Goal: Information Seeking & Learning: Find specific fact

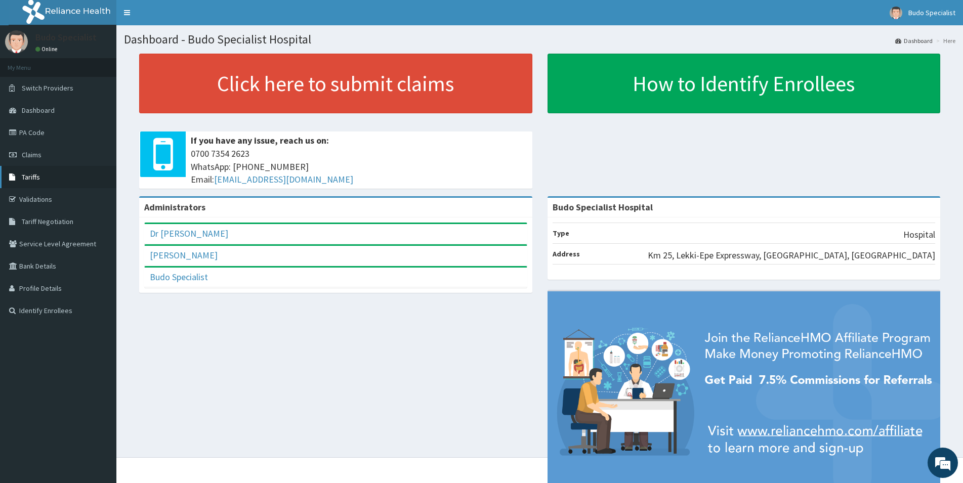
click at [33, 175] on span "Tariffs" at bounding box center [31, 177] width 18 height 9
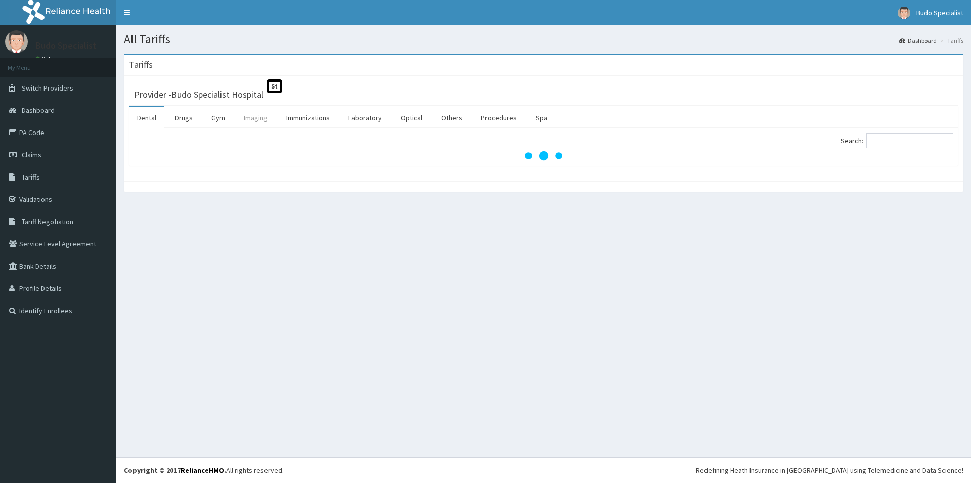
click at [256, 116] on link "Imaging" at bounding box center [256, 117] width 40 height 21
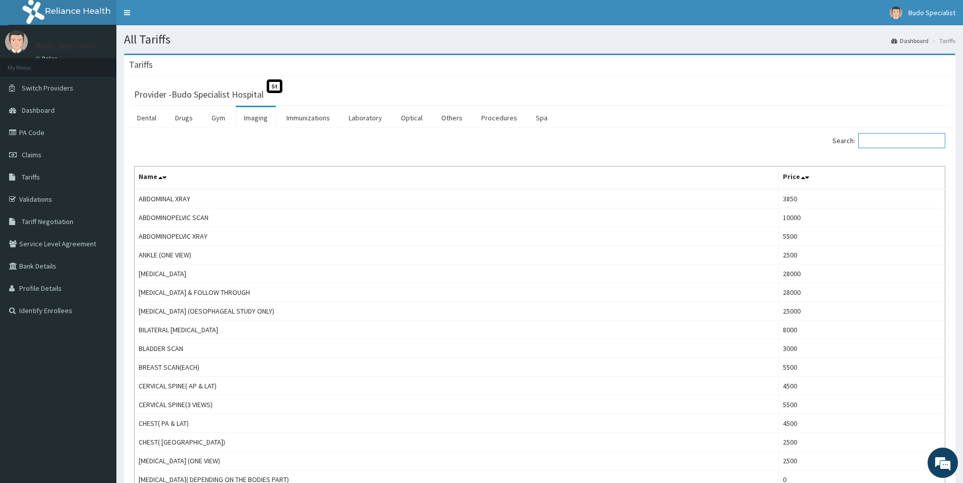
click at [913, 142] on input "Search:" at bounding box center [901, 140] width 87 height 15
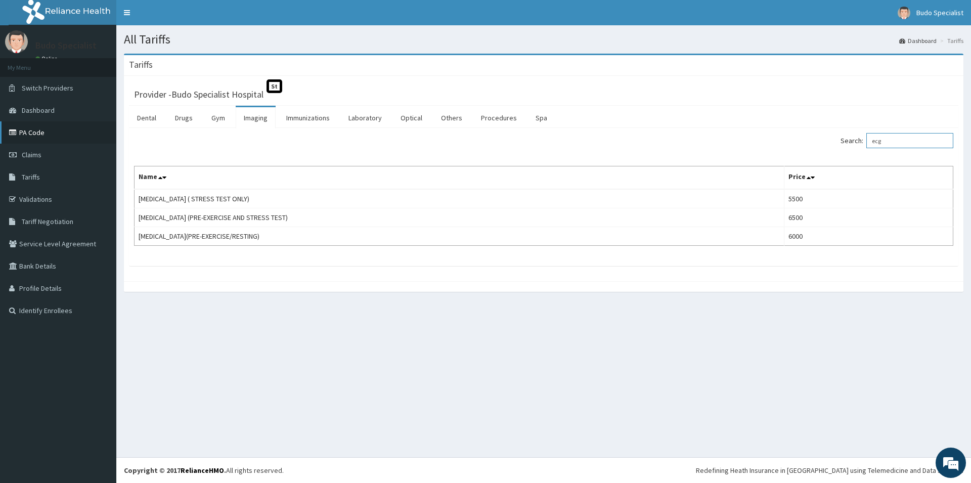
type input "ecg"
click at [35, 136] on link "PA Code" at bounding box center [58, 132] width 116 height 22
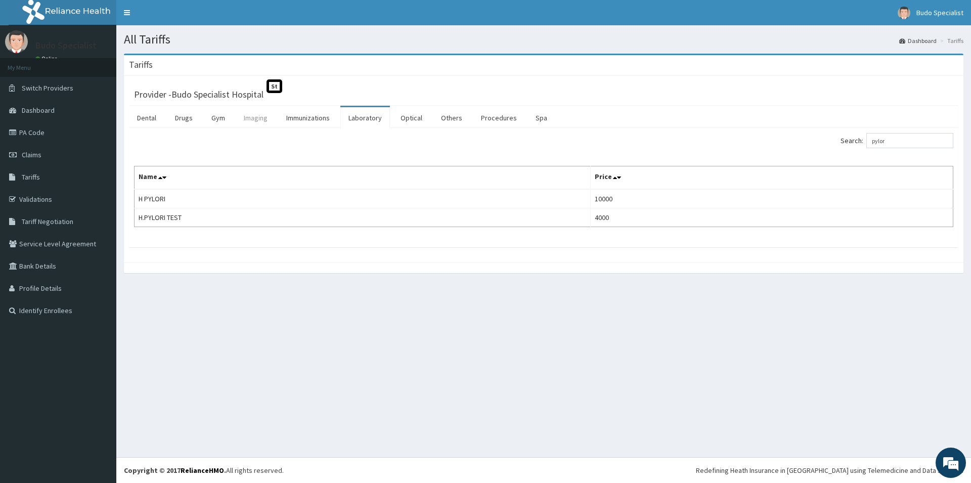
click at [256, 116] on link "Imaging" at bounding box center [256, 117] width 40 height 21
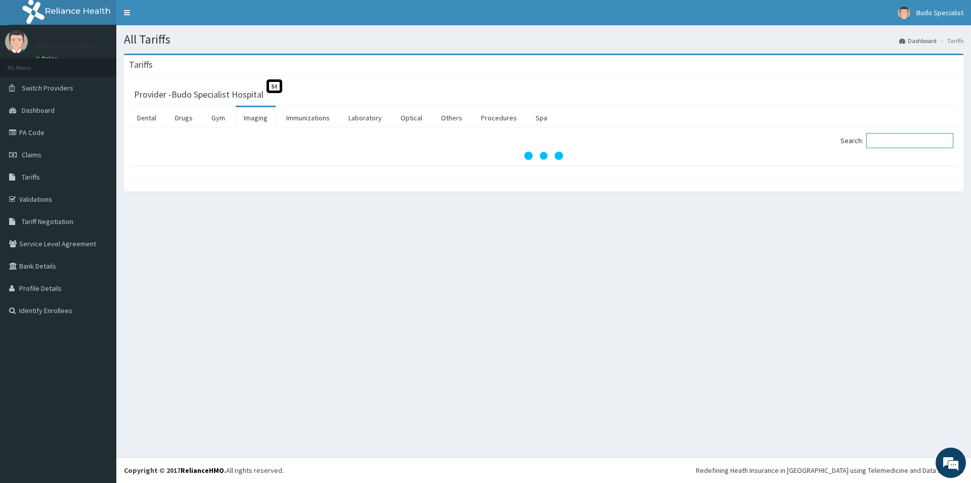
click at [903, 142] on input "Search:" at bounding box center [910, 140] width 87 height 15
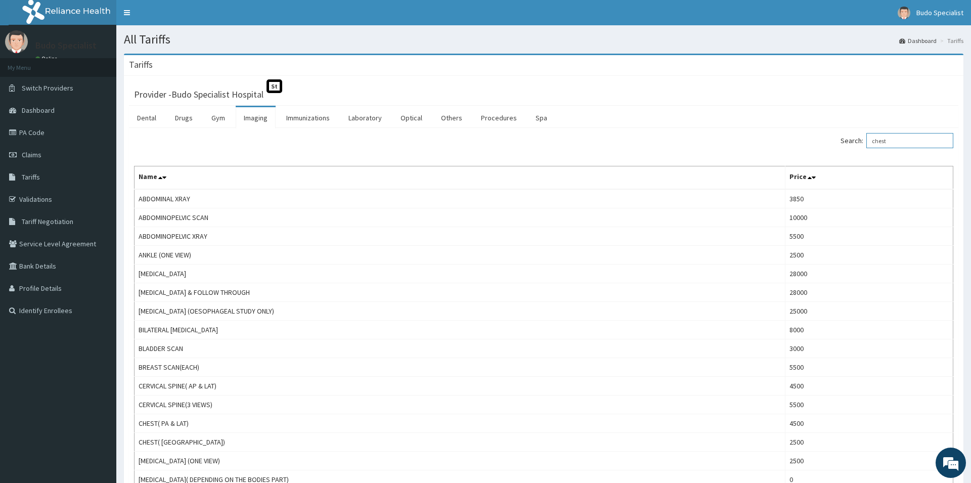
click at [902, 142] on input "chest" at bounding box center [910, 140] width 87 height 15
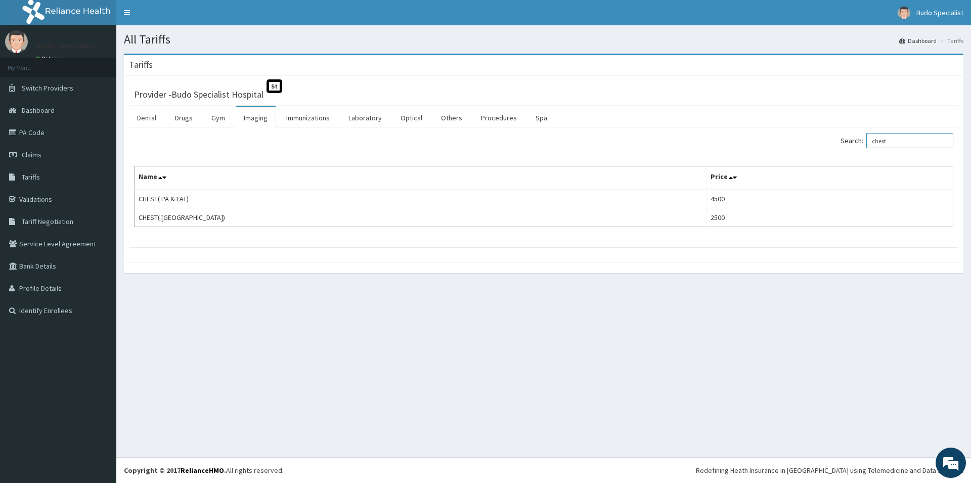
click at [905, 145] on input "chest" at bounding box center [910, 140] width 87 height 15
type input "c"
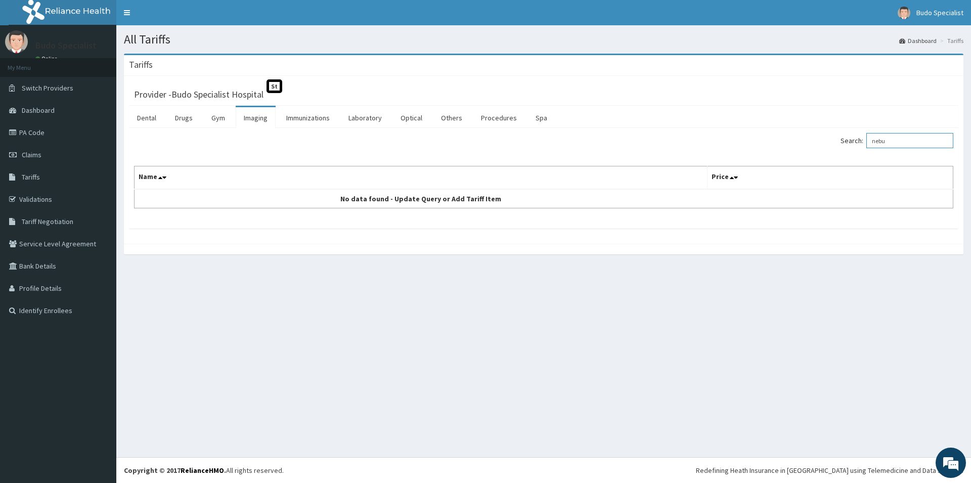
click at [905, 142] on input "nebu" at bounding box center [910, 140] width 87 height 15
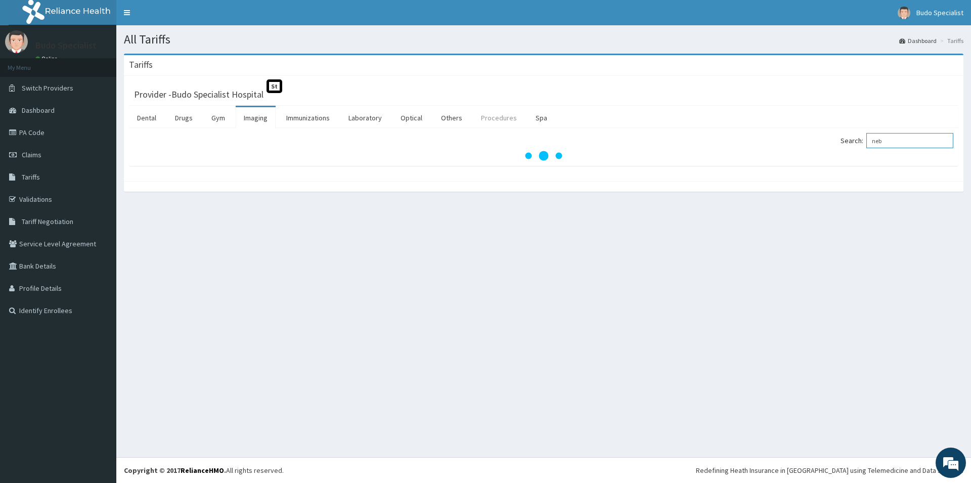
type input "neb"
click at [499, 117] on link "Procedures" at bounding box center [499, 117] width 52 height 21
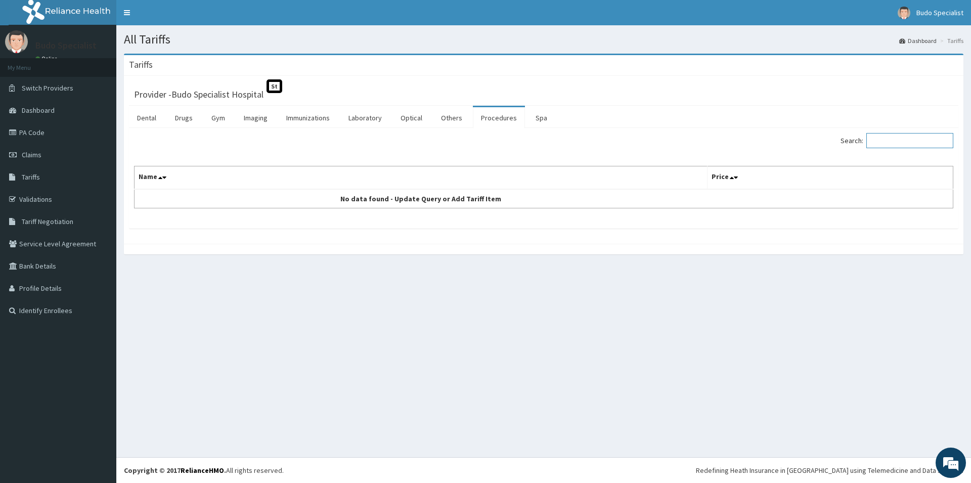
click at [912, 142] on input "Search:" at bounding box center [910, 140] width 87 height 15
type input "nebu"
